Goal: Task Accomplishment & Management: Use online tool/utility

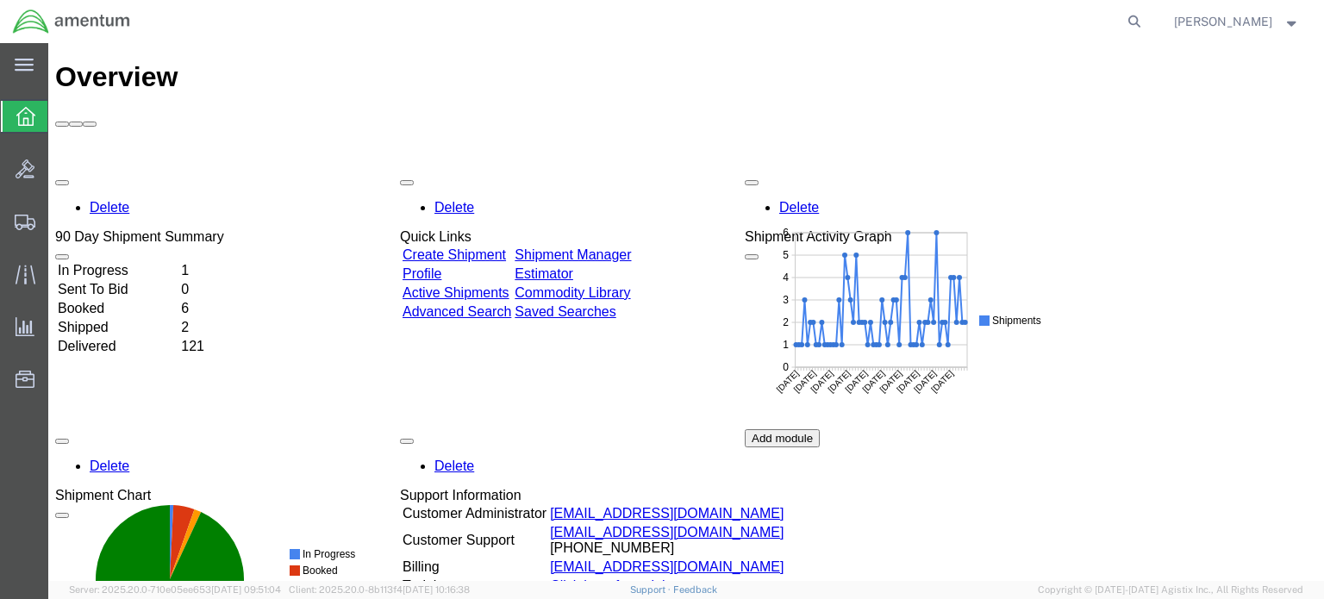
click at [34, 121] on icon at bounding box center [25, 116] width 19 height 19
click at [0, 0] on span "Shipment Manager" at bounding box center [0, 0] width 0 height 0
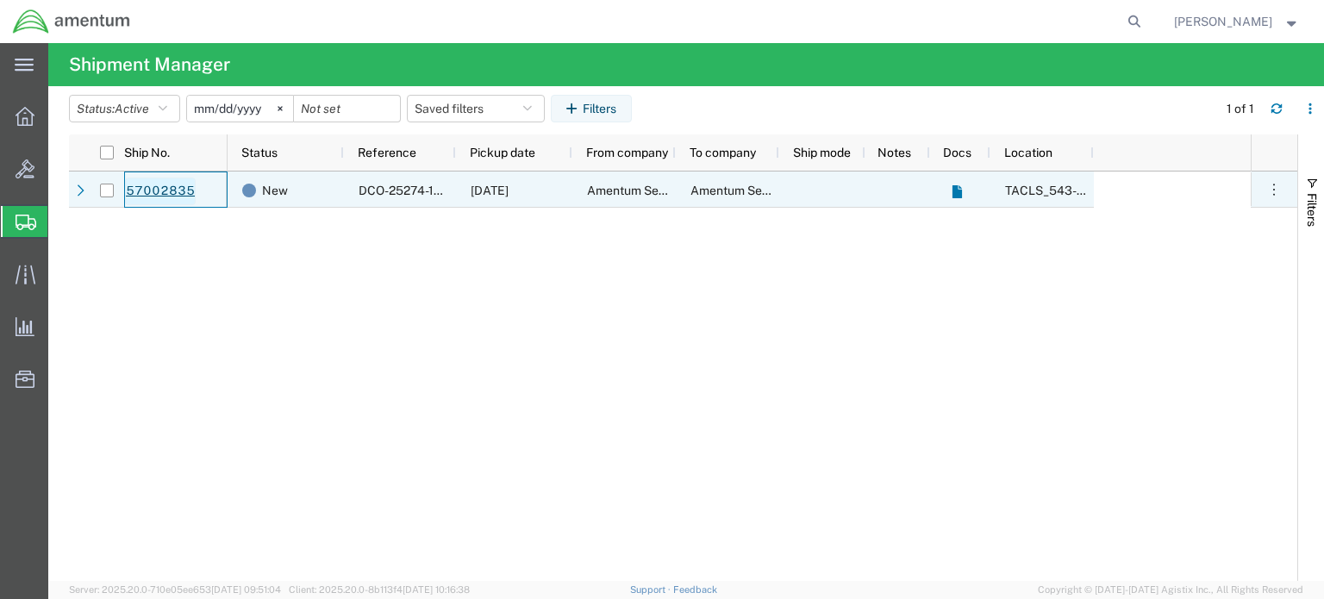
click at [172, 184] on link "57002835" at bounding box center [160, 192] width 71 height 28
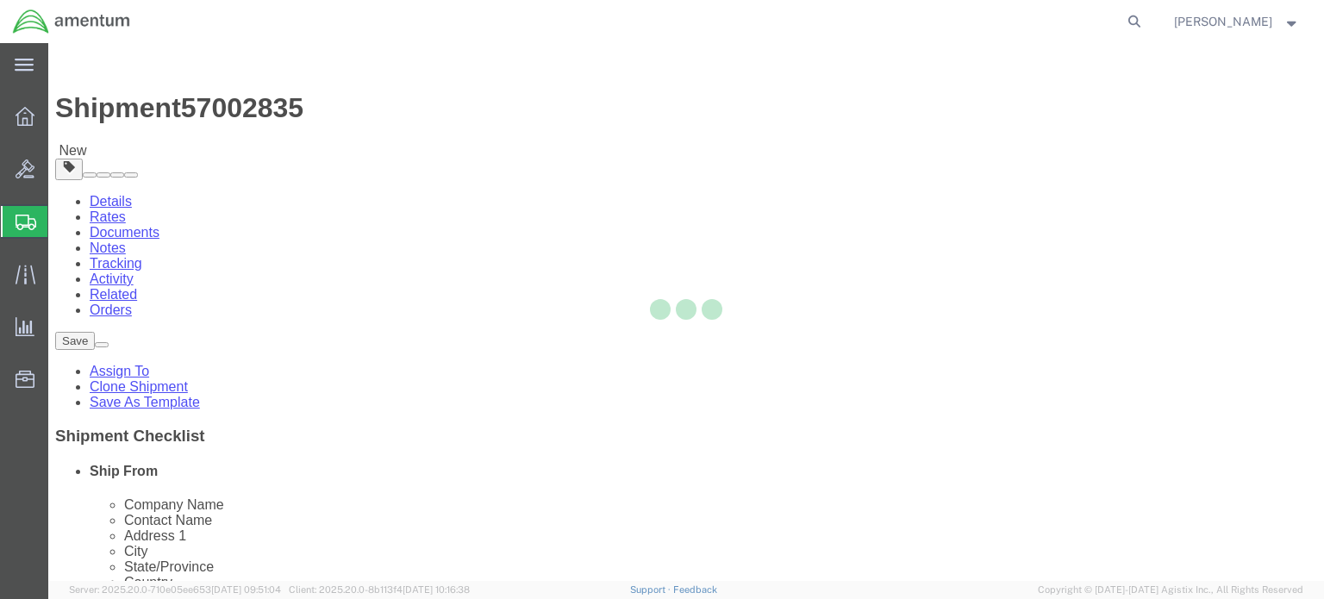
select select "60191"
select select "42692"
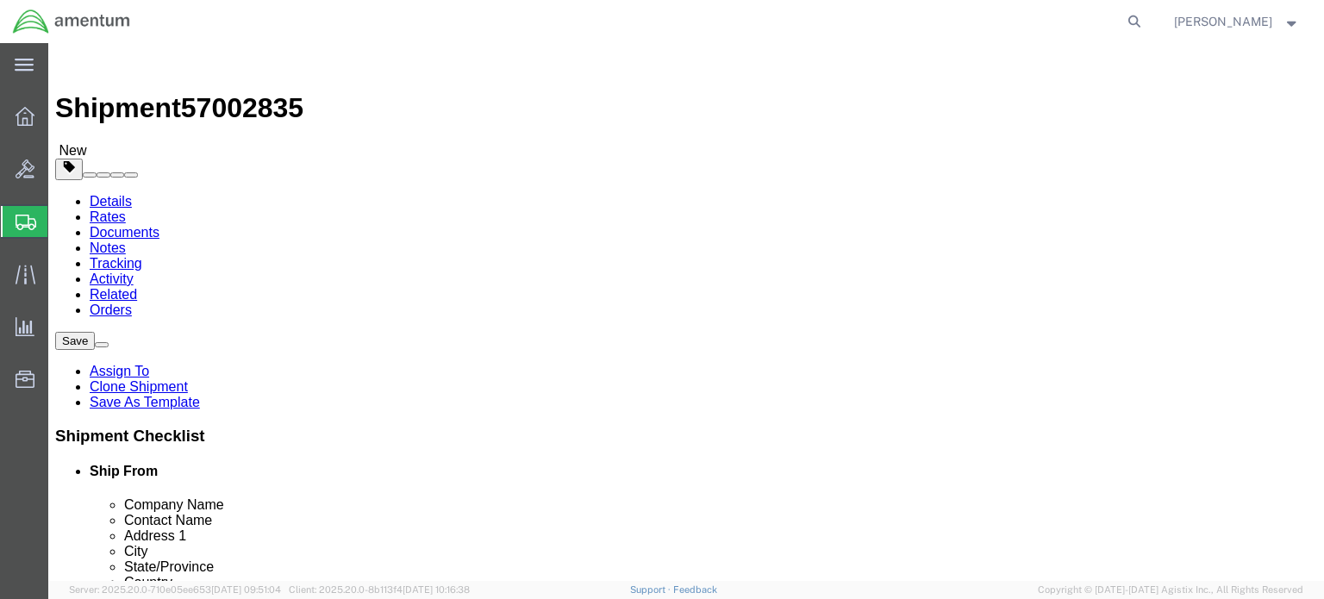
click button "Rate Shipment"
